Goal: Task Accomplishment & Management: Manage account settings

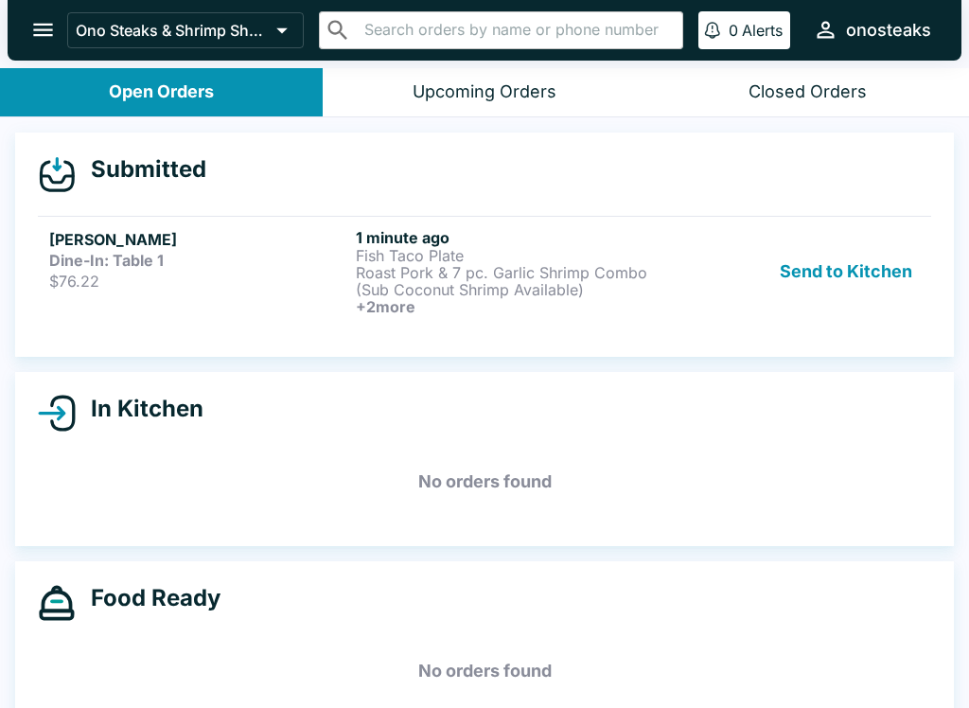
click at [547, 279] on p "Roast Pork & 7 pc. Garlic Shrimp Combo (Sub Coconut Shrimp Available)" at bounding box center [505, 281] width 299 height 34
click at [844, 256] on button "Send to Kitchen" at bounding box center [846, 271] width 148 height 87
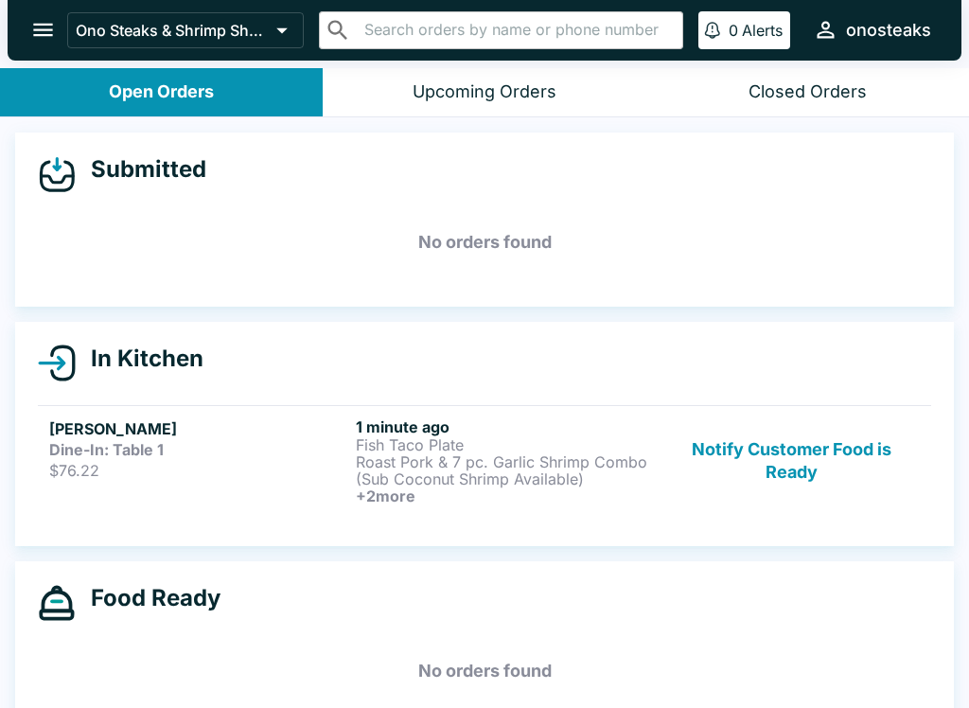
click at [469, 491] on h6 "+ 2 more" at bounding box center [505, 495] width 299 height 17
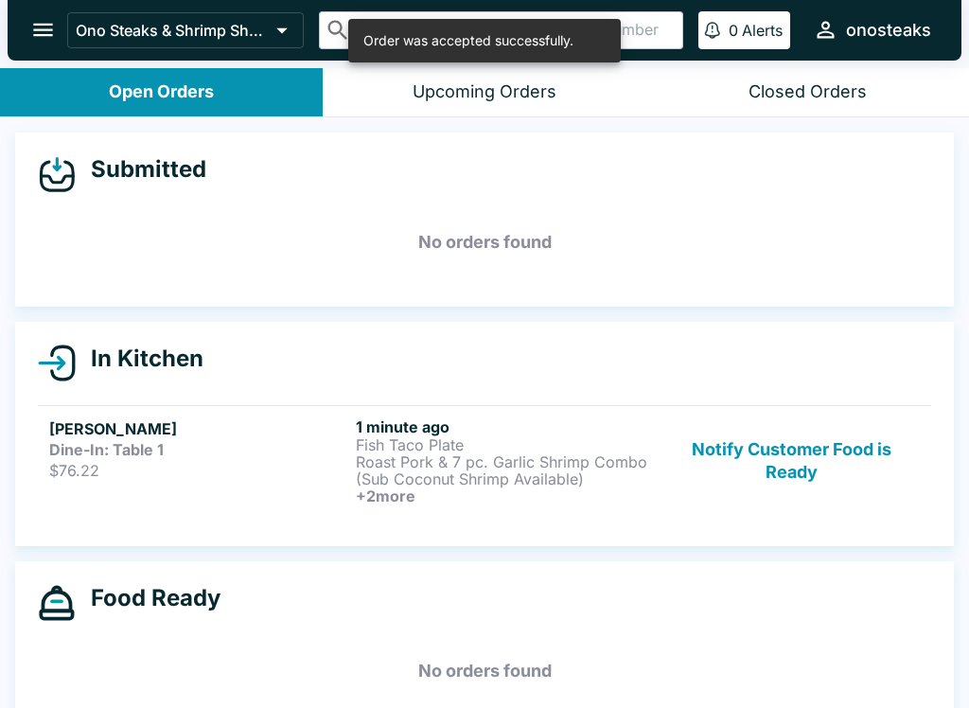
click at [451, 489] on h6 "+ 2 more" at bounding box center [505, 495] width 299 height 17
click at [514, 469] on p "Roast Pork & 7 pc. Garlic Shrimp Combo (Sub Coconut Shrimp Available)" at bounding box center [505, 470] width 299 height 34
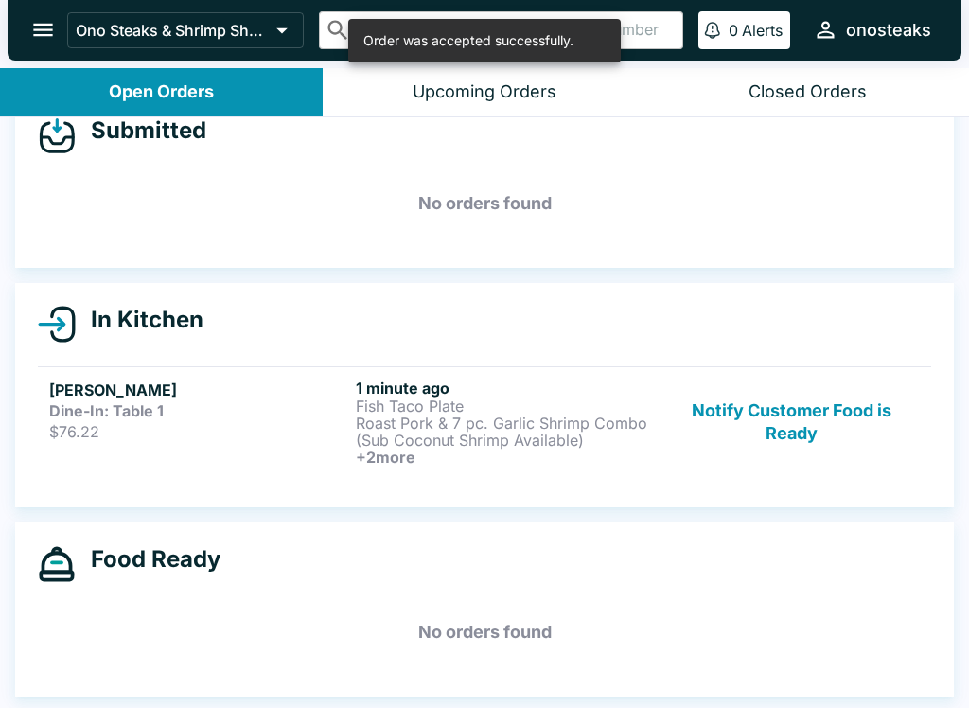
scroll to position [39, 0]
click at [87, 416] on strong "Dine-In: Table 1" at bounding box center [106, 410] width 115 height 19
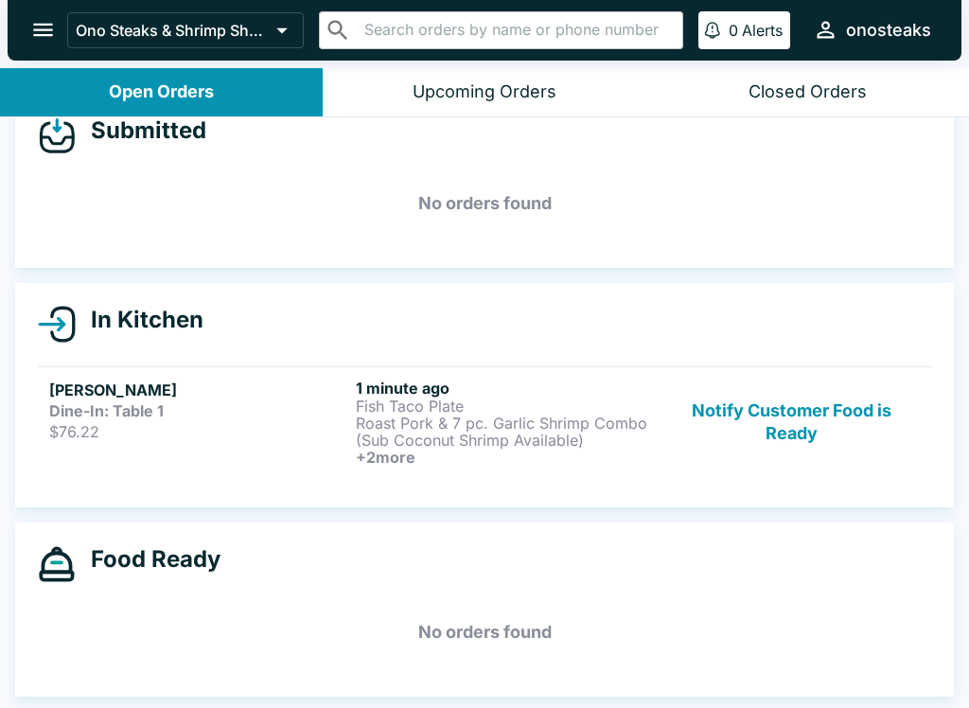
click at [433, 443] on p "Roast Pork & 7 pc. Garlic Shrimp Combo (Sub Coconut Shrimp Available)" at bounding box center [505, 432] width 299 height 34
click at [481, 455] on h6 "+ 2 more" at bounding box center [505, 457] width 299 height 17
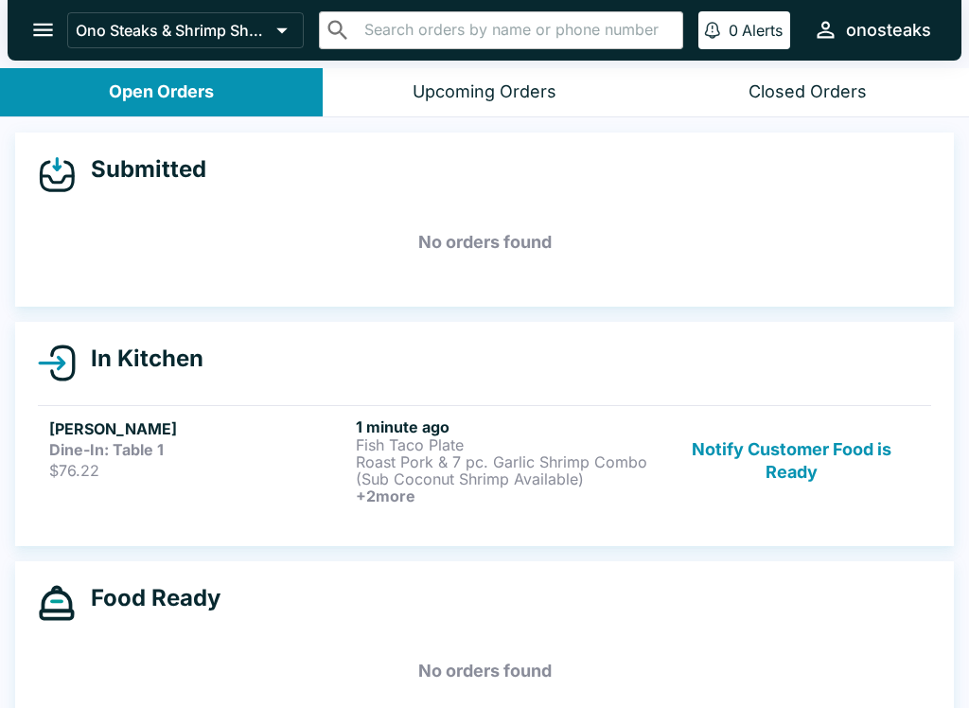
scroll to position [-2, 0]
click at [519, 97] on div "Upcoming Orders" at bounding box center [485, 92] width 144 height 22
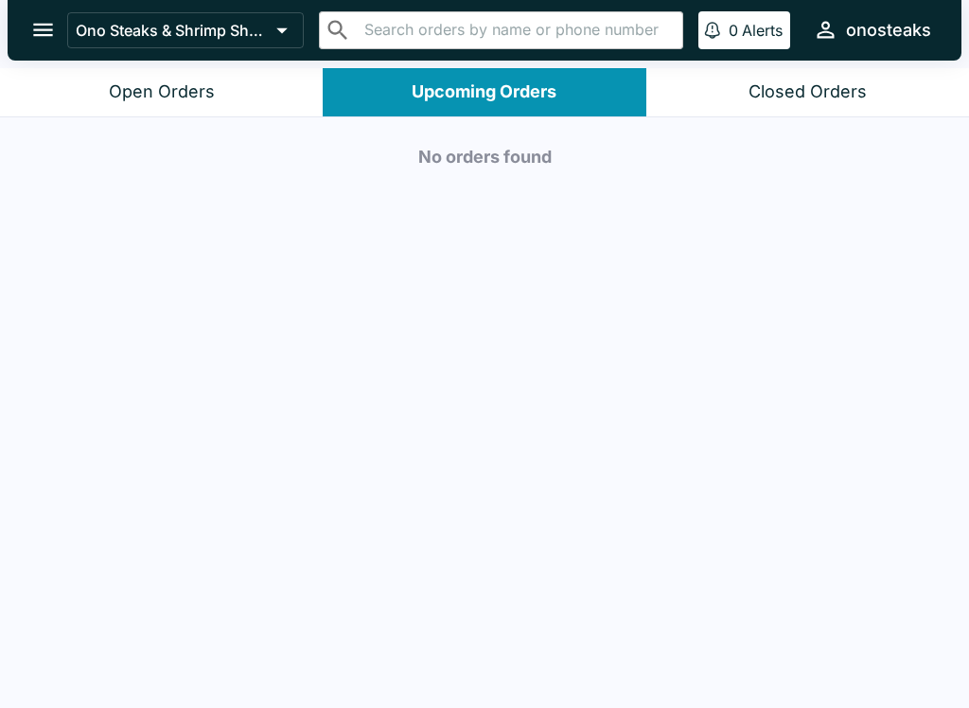
click at [808, 93] on div "Closed Orders" at bounding box center [808, 92] width 118 height 22
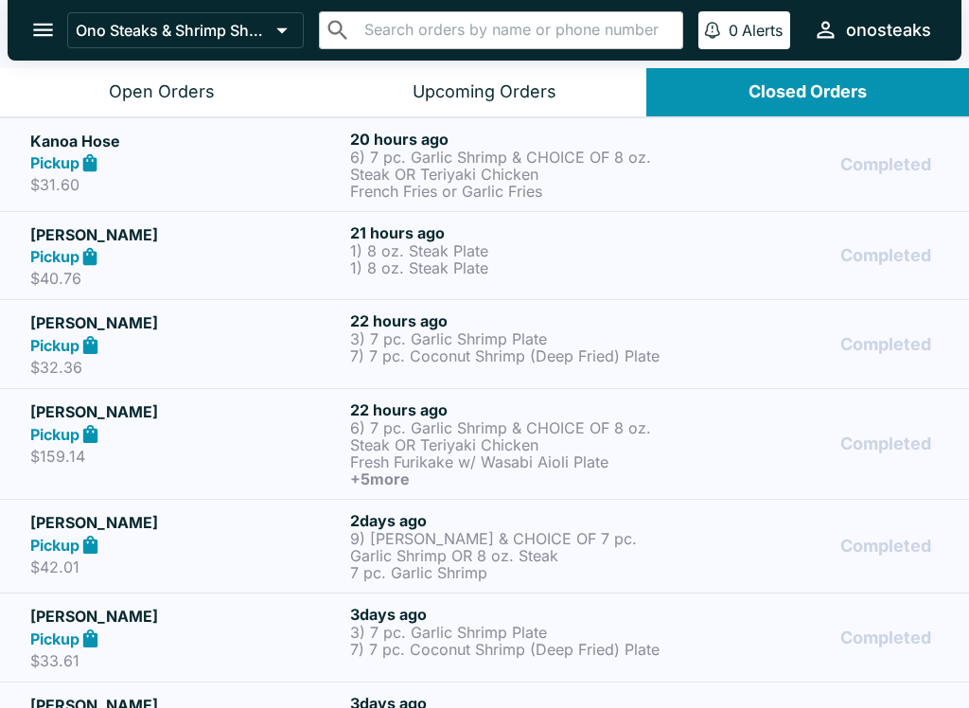
click at [243, 85] on button "Open Orders" at bounding box center [161, 92] width 323 height 48
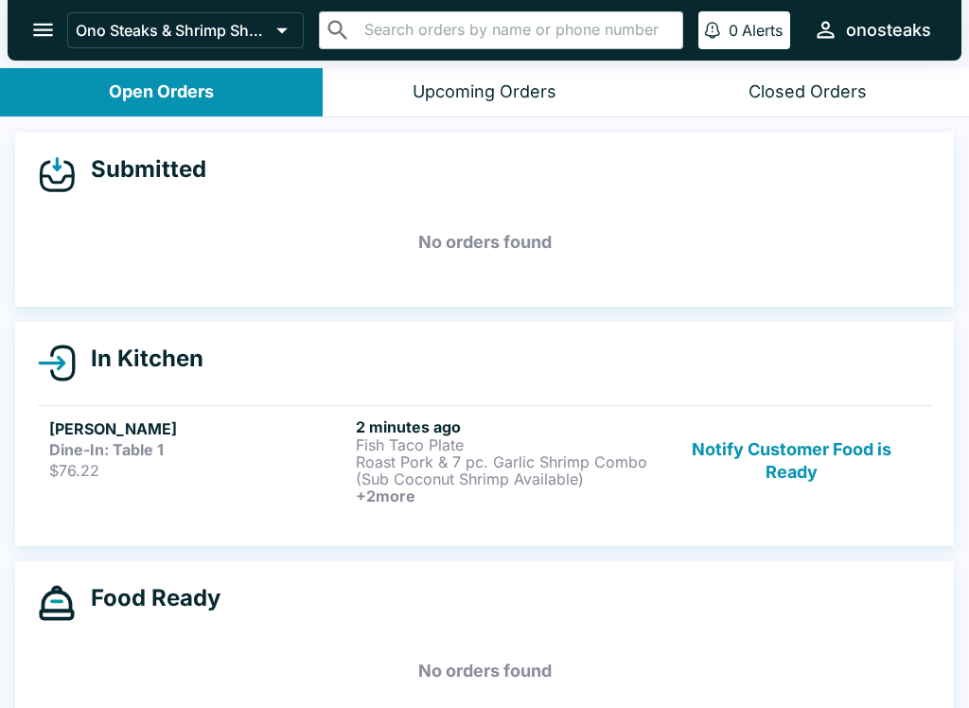
click at [547, 468] on p "Roast Pork & 7 pc. Garlic Shrimp Combo (Sub Coconut Shrimp Available)" at bounding box center [505, 470] width 299 height 34
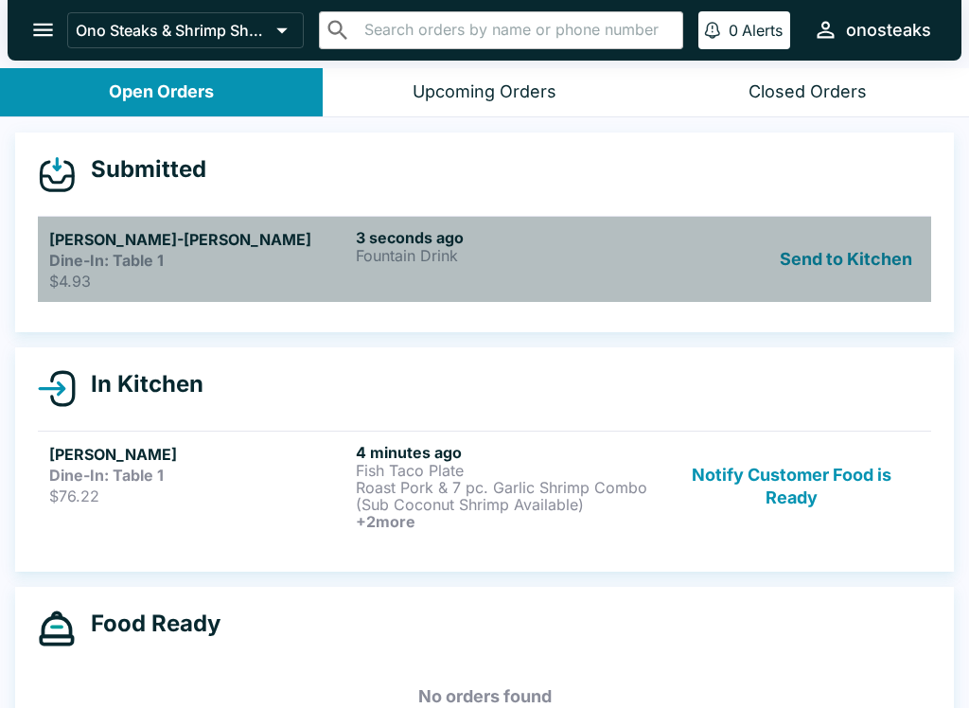
click at [392, 259] on p "Fountain Drink" at bounding box center [505, 255] width 299 height 17
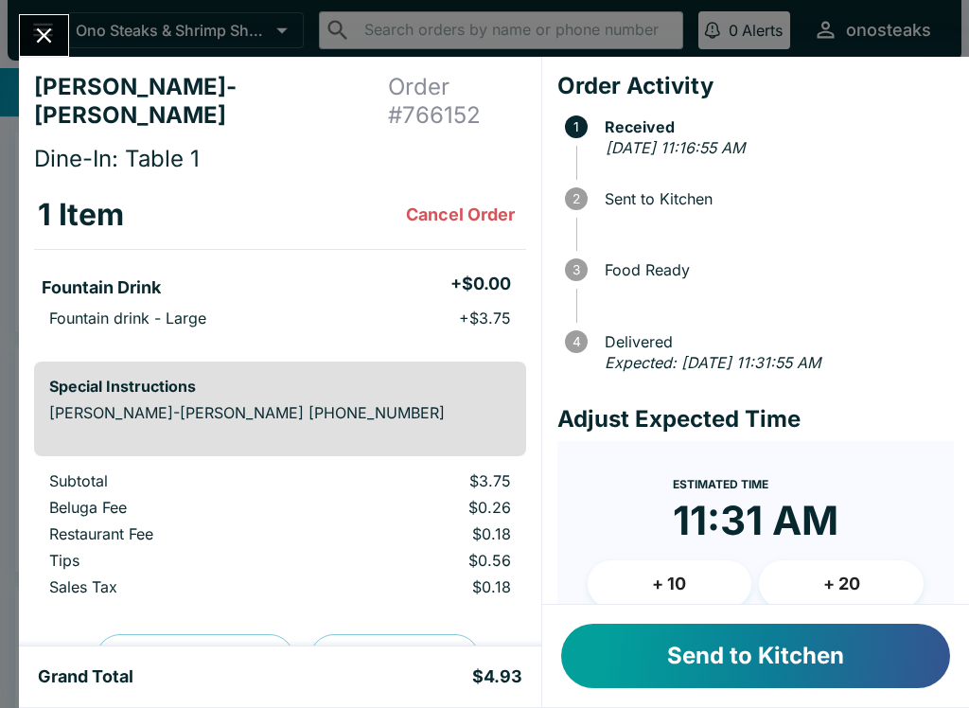
click at [41, 20] on button "Close" at bounding box center [44, 35] width 48 height 41
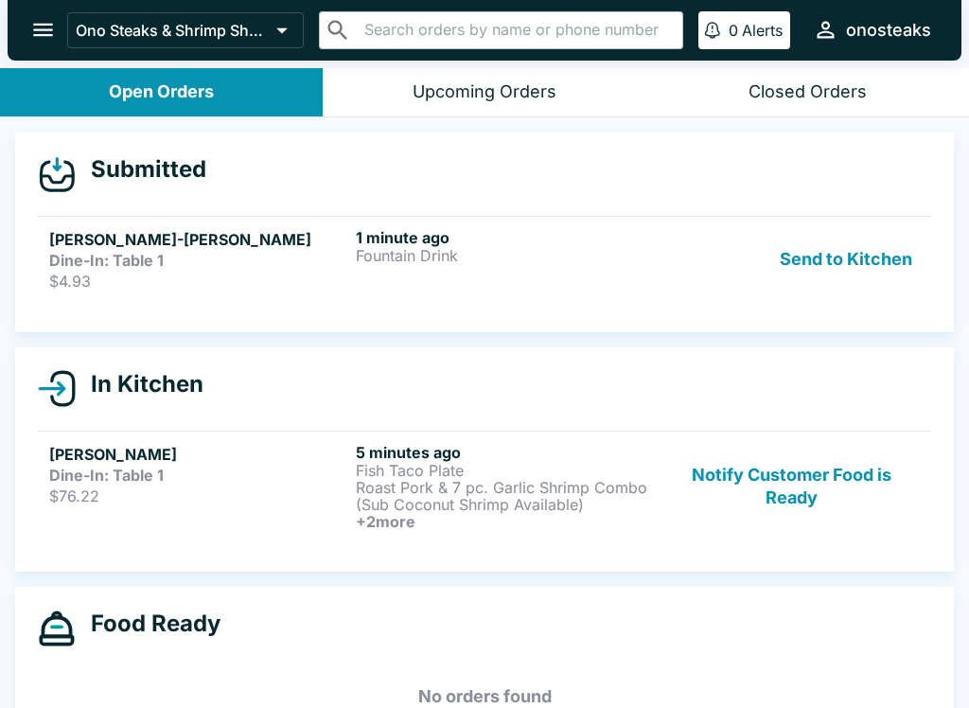
click at [843, 258] on button "Send to Kitchen" at bounding box center [846, 259] width 148 height 62
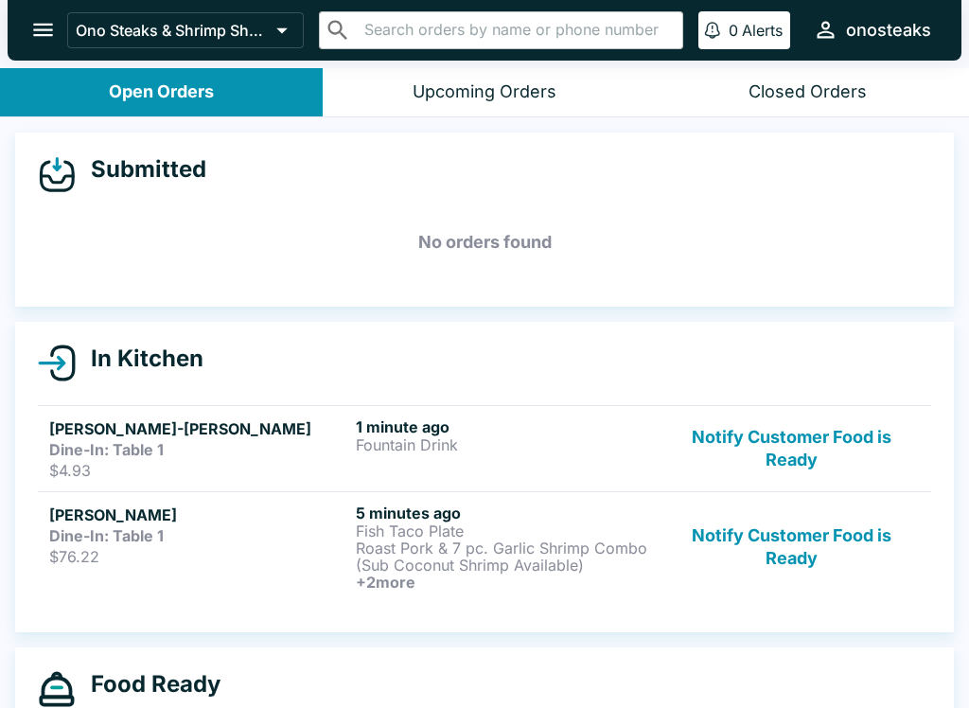
click at [777, 444] on button "Notify Customer Food is Ready" at bounding box center [792, 448] width 257 height 62
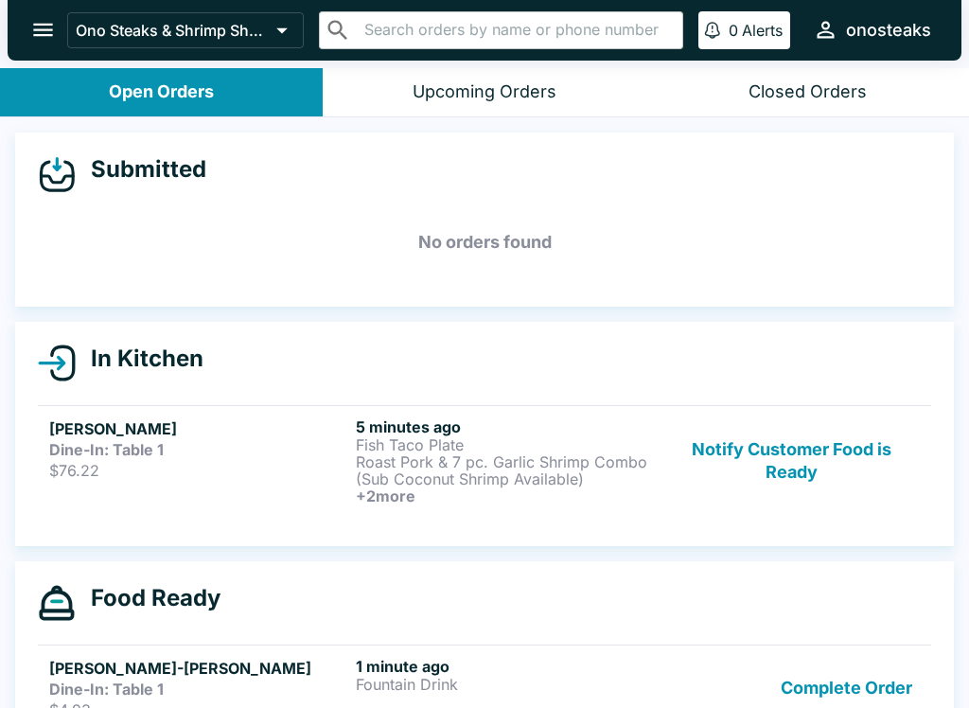
click at [713, 460] on button "Notify Customer Food is Ready" at bounding box center [792, 460] width 257 height 87
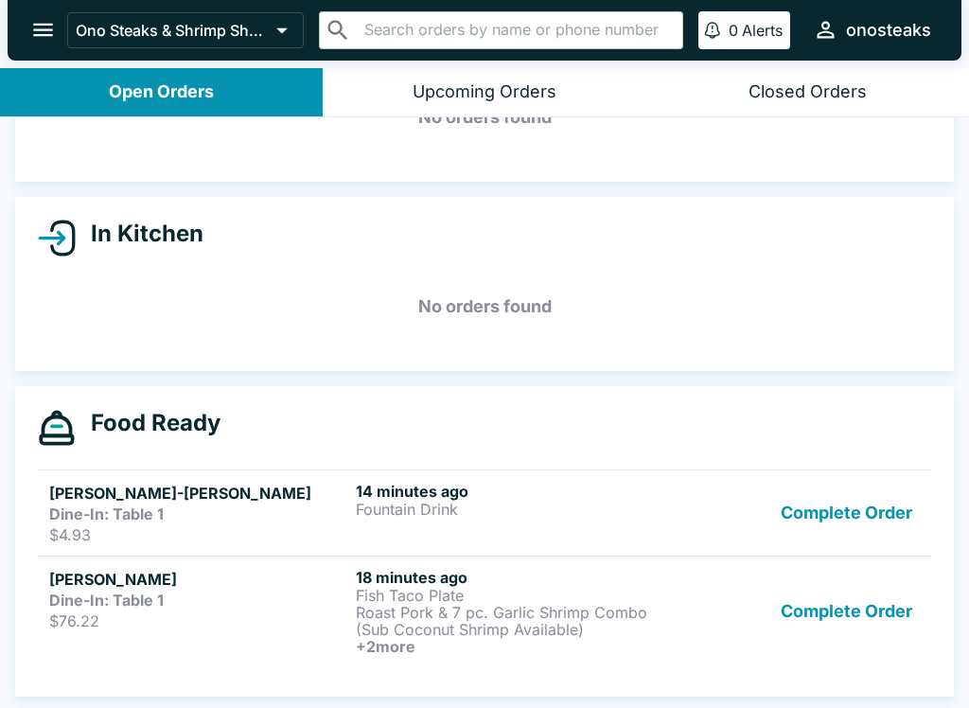
scroll to position [125, 0]
click at [805, 522] on button "Complete Order" at bounding box center [846, 513] width 147 height 62
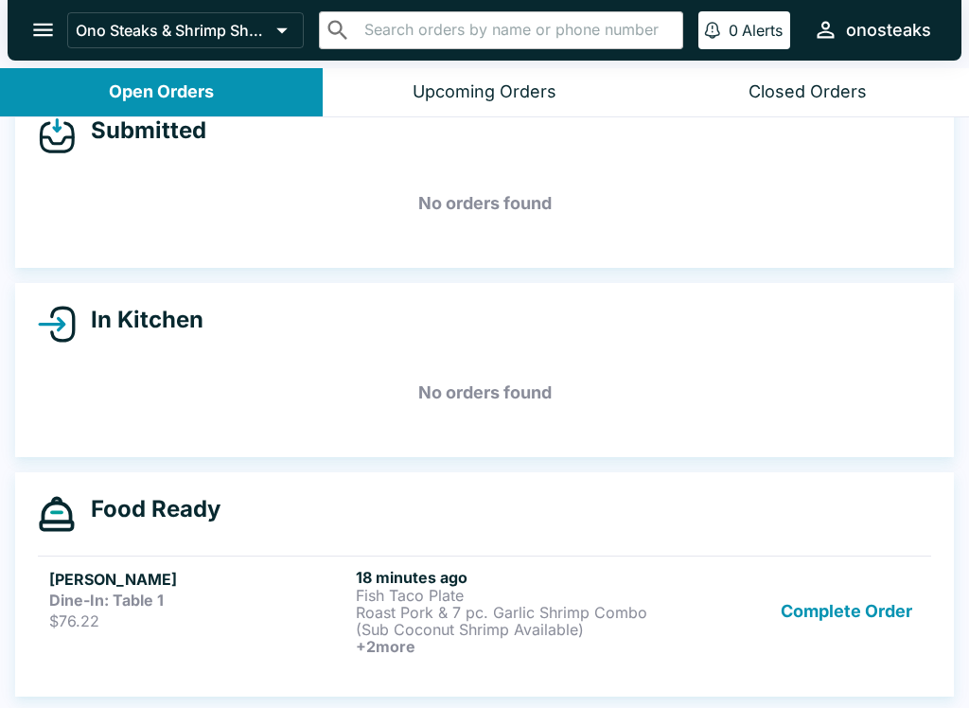
scroll to position [52, 0]
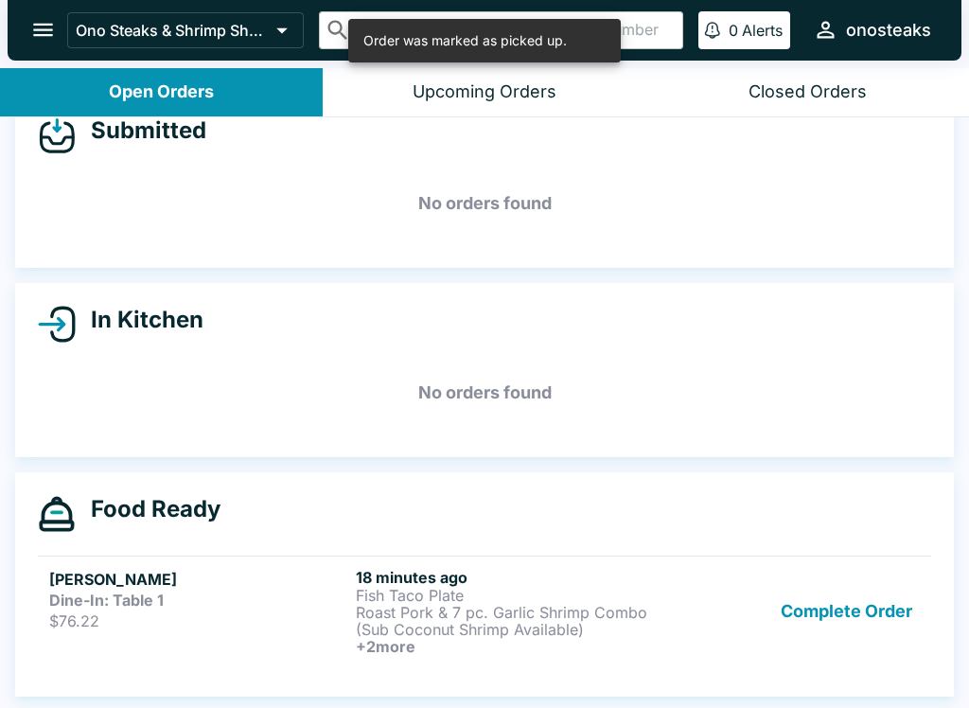
click at [866, 600] on button "Complete Order" at bounding box center [846, 611] width 147 height 87
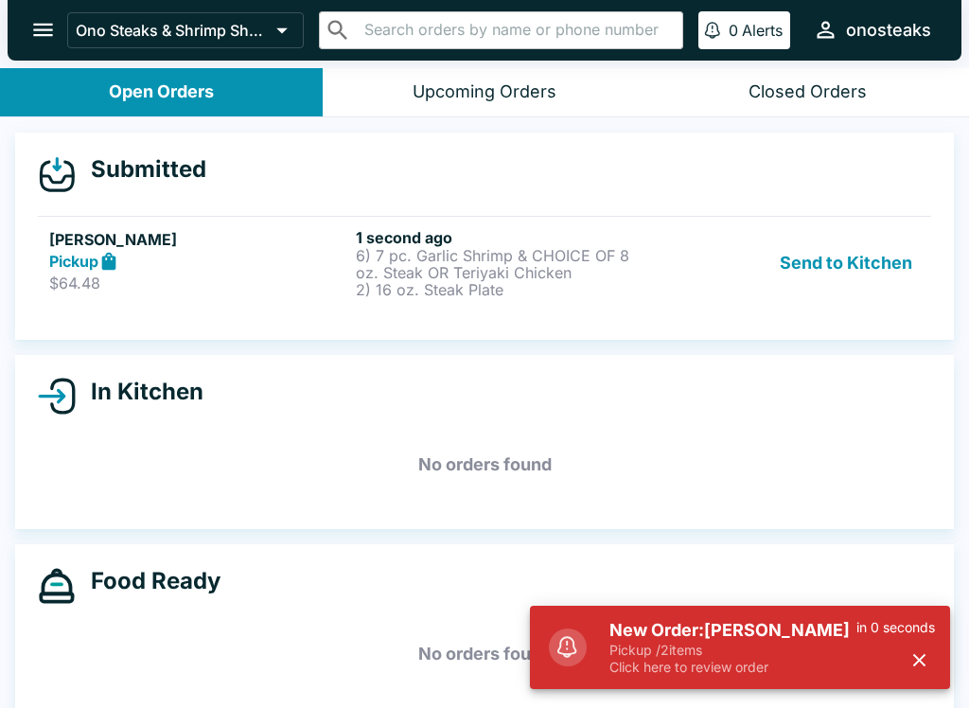
click at [455, 306] on link "[PERSON_NAME] Pickup $64.48 1 second ago 6) 7 pc. Garlic Shrimp & CHOICE OF 8 o…" at bounding box center [485, 263] width 894 height 94
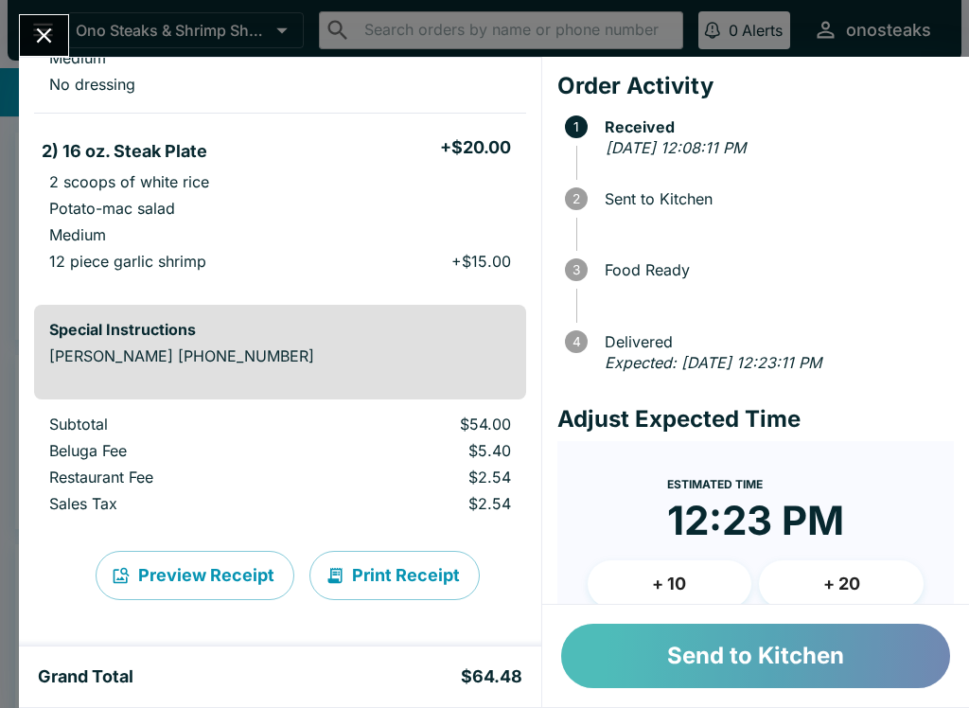
click at [719, 646] on button "Send to Kitchen" at bounding box center [755, 656] width 389 height 64
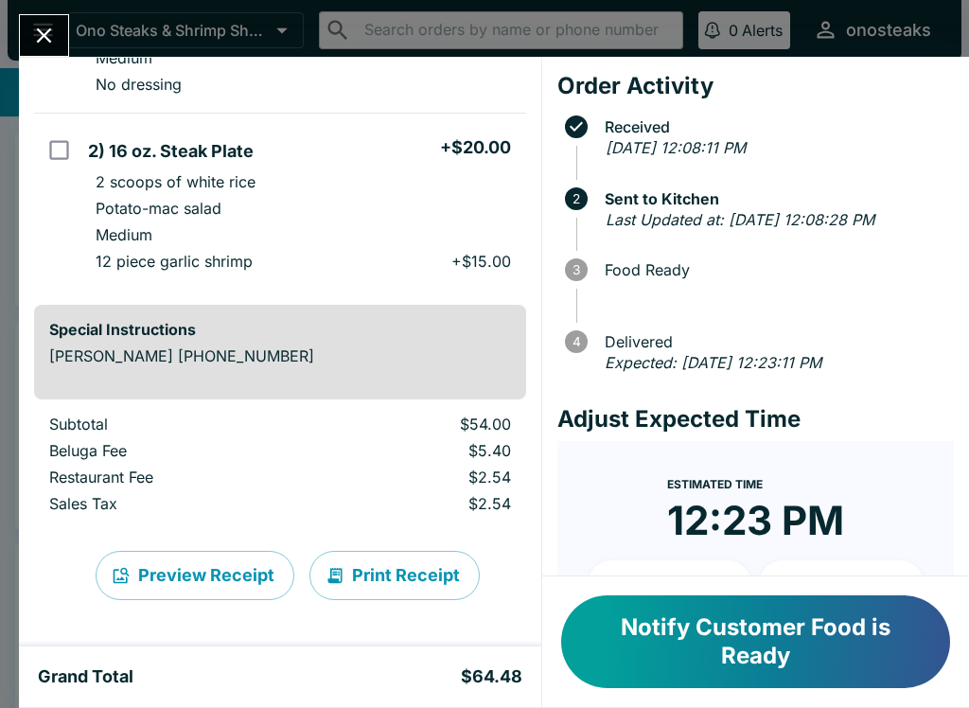
click at [40, 21] on button "Close" at bounding box center [44, 35] width 48 height 41
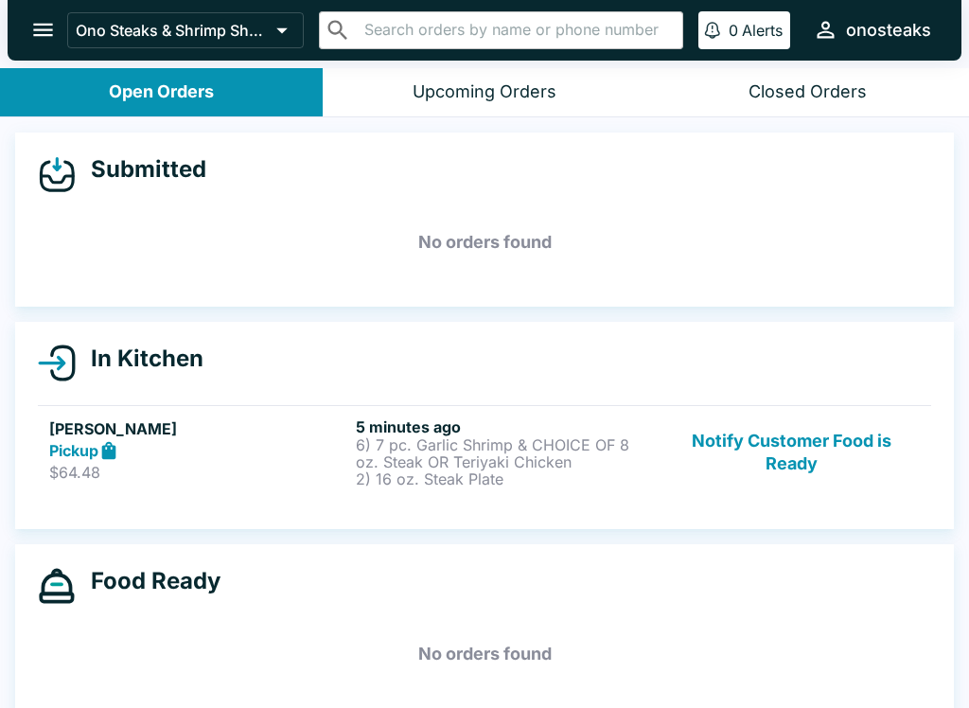
click at [340, 457] on div "Pickup" at bounding box center [198, 451] width 299 height 22
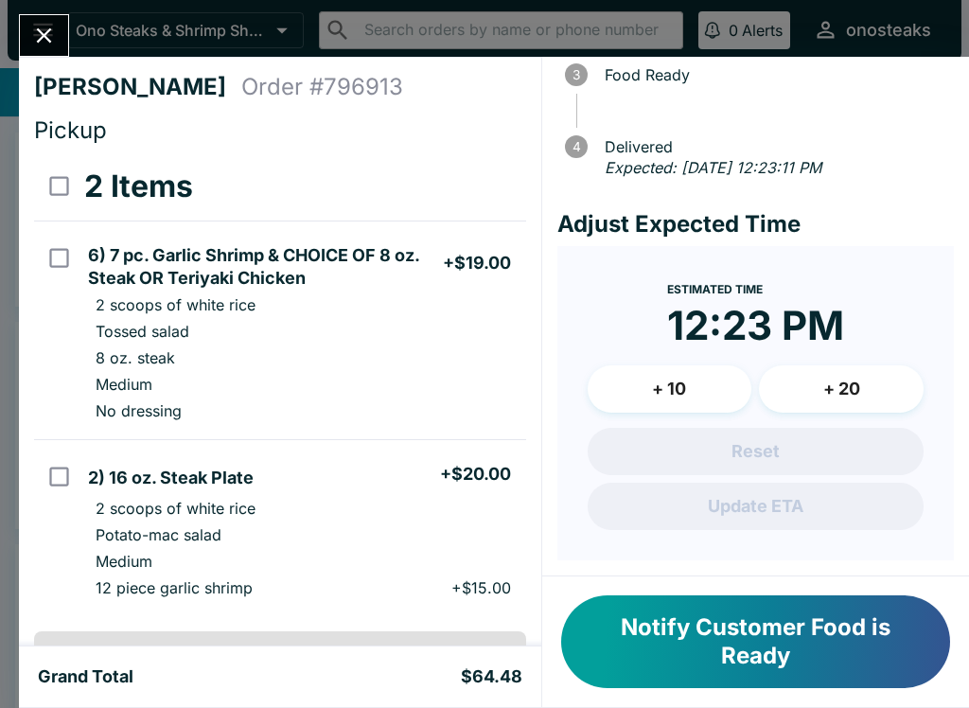
scroll to position [216, 0]
click at [730, 637] on button "Notify Customer Food is Ready" at bounding box center [755, 641] width 389 height 93
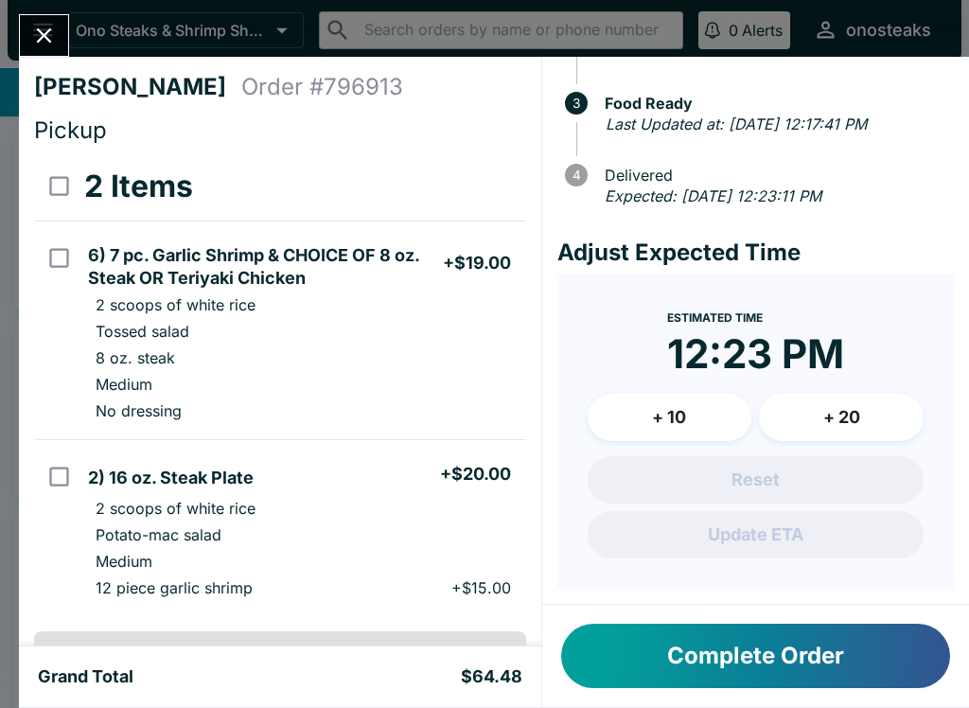
click at [57, 24] on icon "Close" at bounding box center [44, 36] width 26 height 26
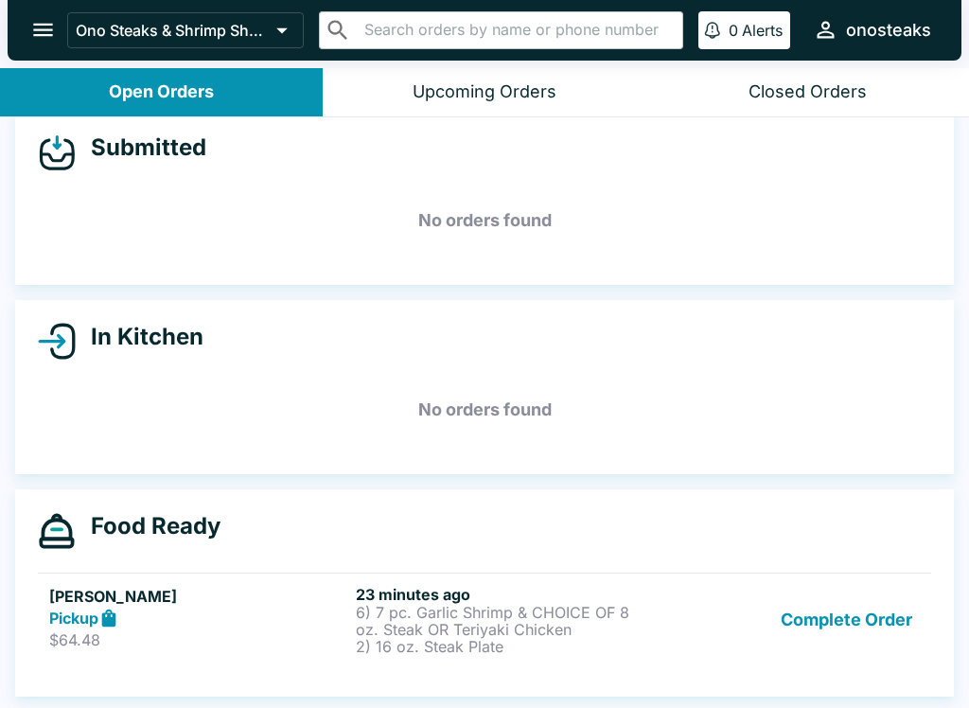
scroll to position [22, 0]
click at [852, 624] on button "Complete Order" at bounding box center [846, 620] width 147 height 70
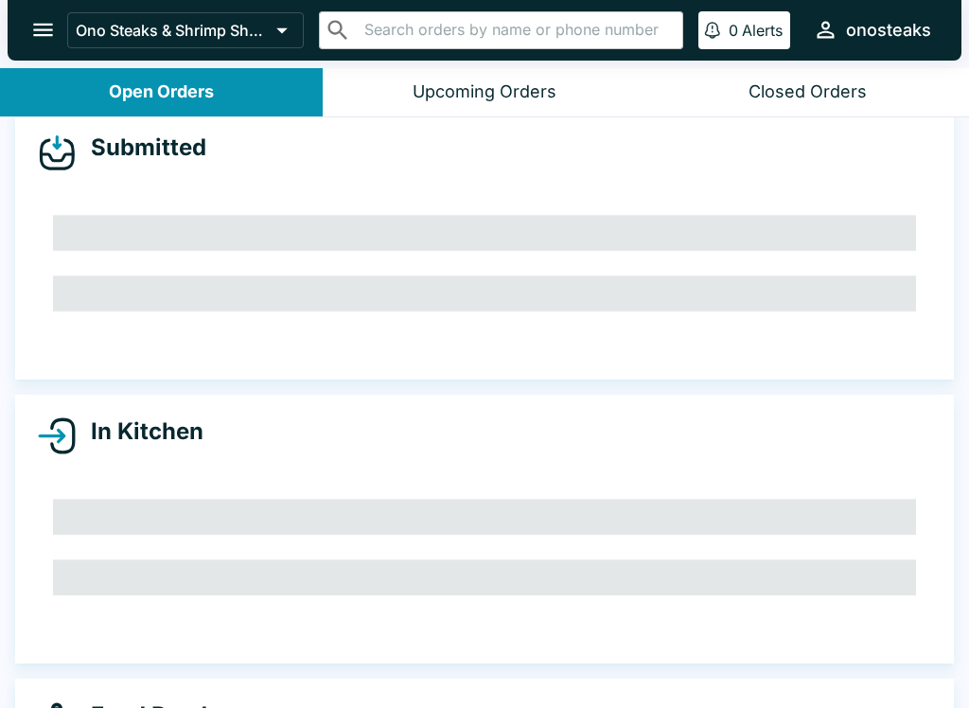
scroll to position [0, 0]
